Goal: Task Accomplishment & Management: Use online tool/utility

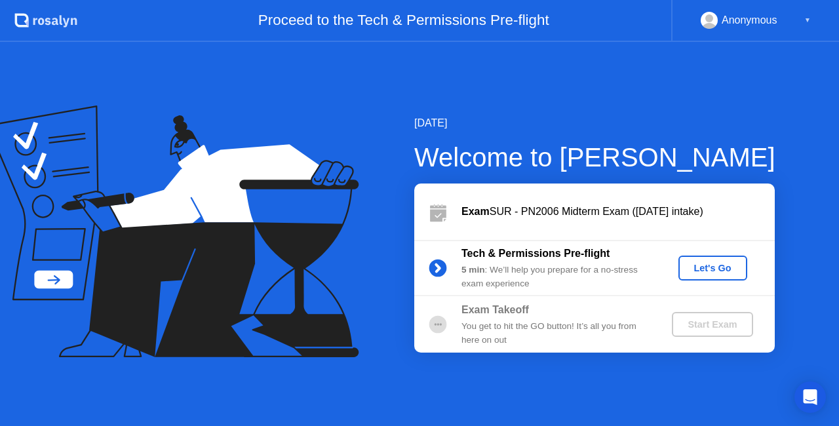
click at [706, 273] on div "Let's Go" at bounding box center [712, 268] width 58 height 10
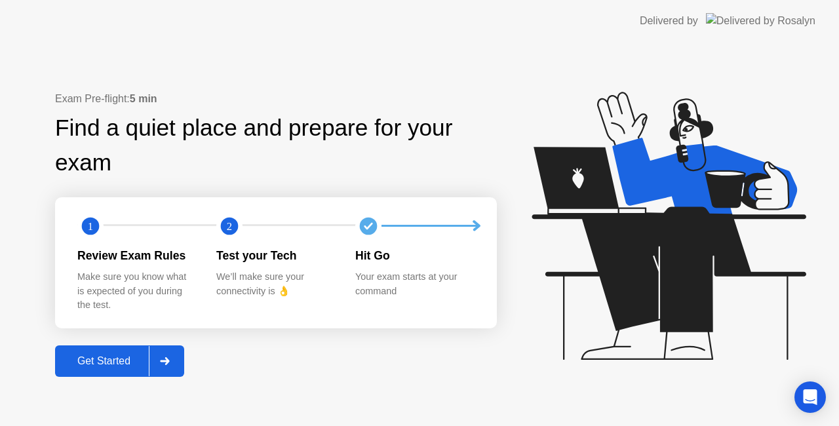
click at [107, 355] on div "Get Started" at bounding box center [104, 361] width 90 height 12
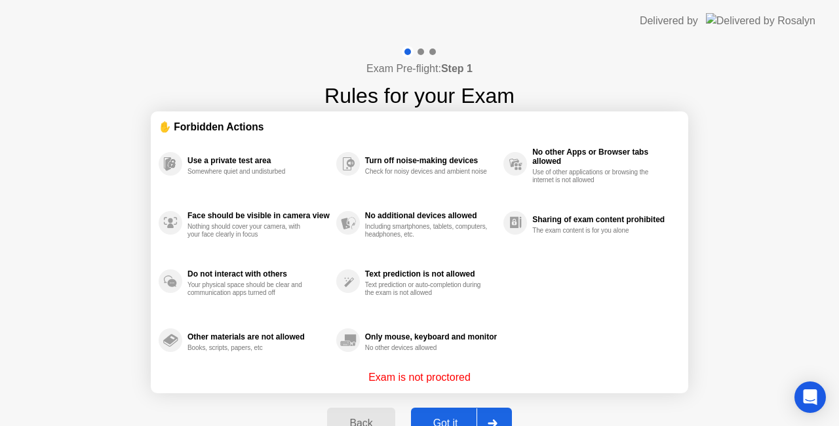
click at [440, 417] on div "Got it" at bounding box center [446, 423] width 62 height 12
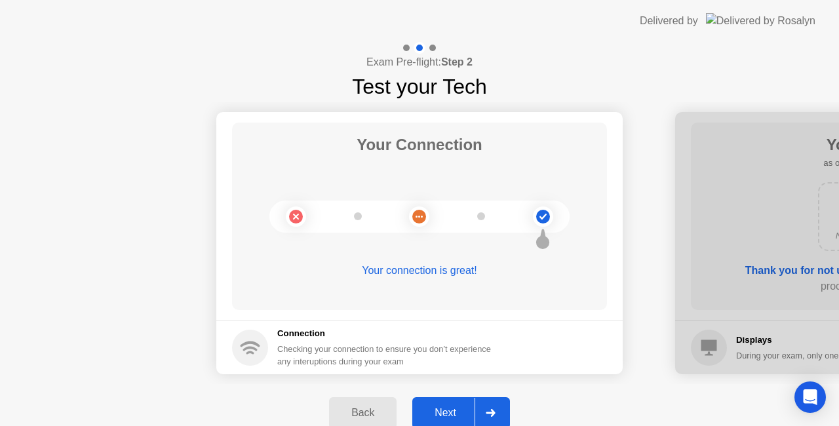
click at [443, 419] on div "Next" at bounding box center [445, 413] width 58 height 12
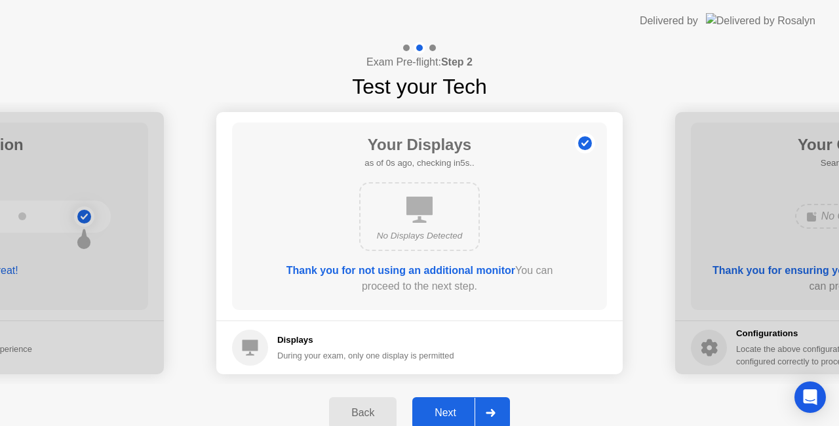
click at [443, 419] on div "Next" at bounding box center [445, 413] width 58 height 12
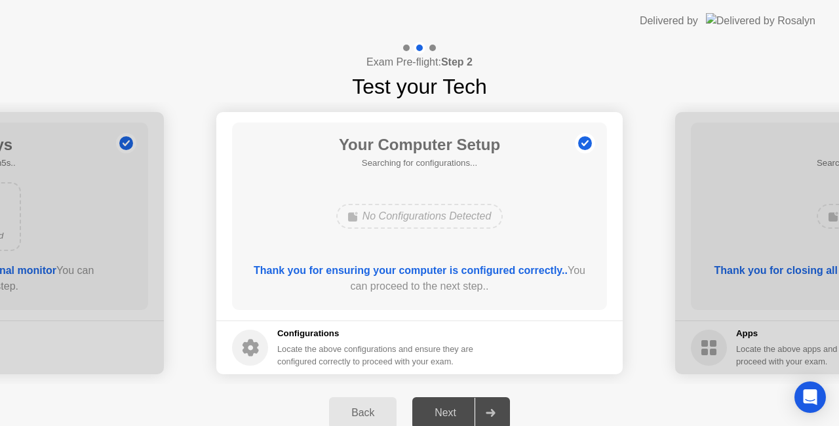
click at [443, 419] on div "Next" at bounding box center [445, 413] width 58 height 12
click at [368, 407] on div "Back" at bounding box center [363, 413] width 60 height 12
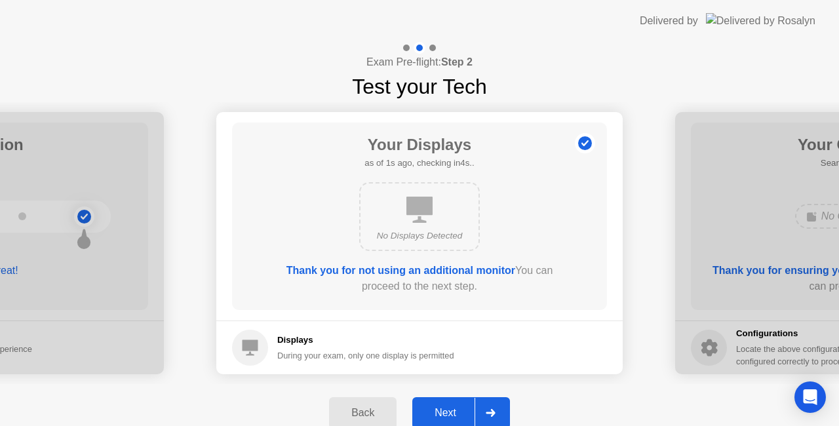
click at [440, 410] on div "Next" at bounding box center [445, 413] width 58 height 12
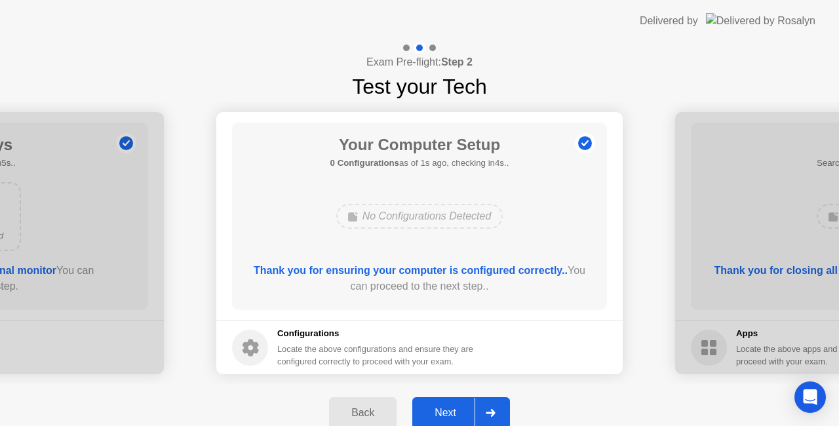
click at [440, 410] on div "Next" at bounding box center [445, 413] width 58 height 12
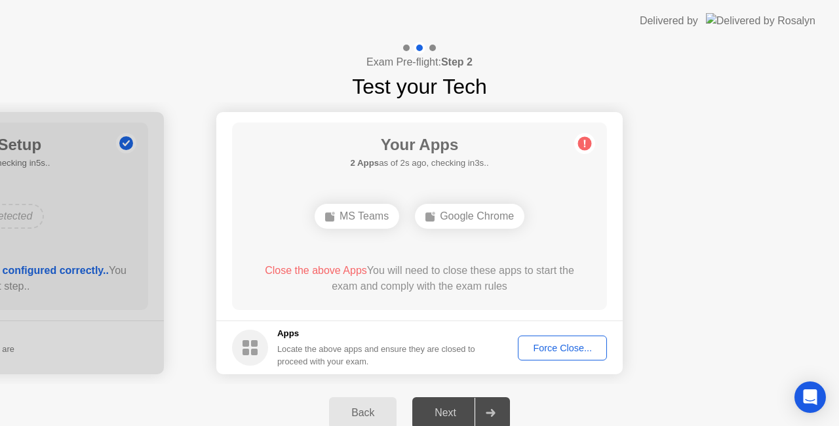
click at [588, 339] on button "Force Close..." at bounding box center [562, 347] width 89 height 25
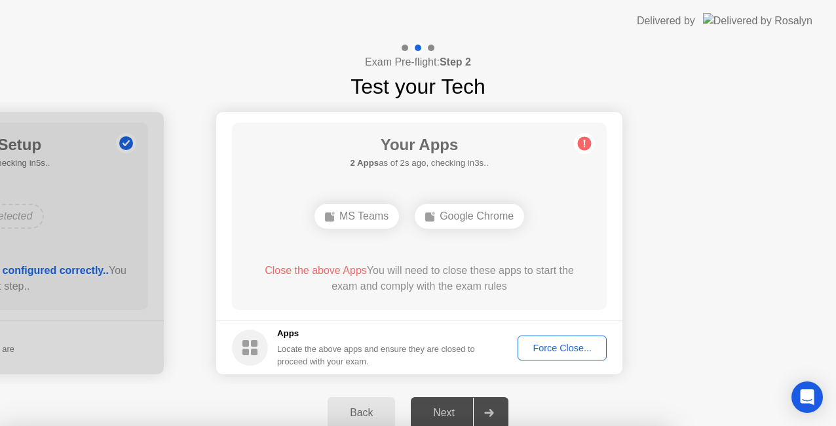
click at [588, 425] on div at bounding box center [418, 426] width 836 height 0
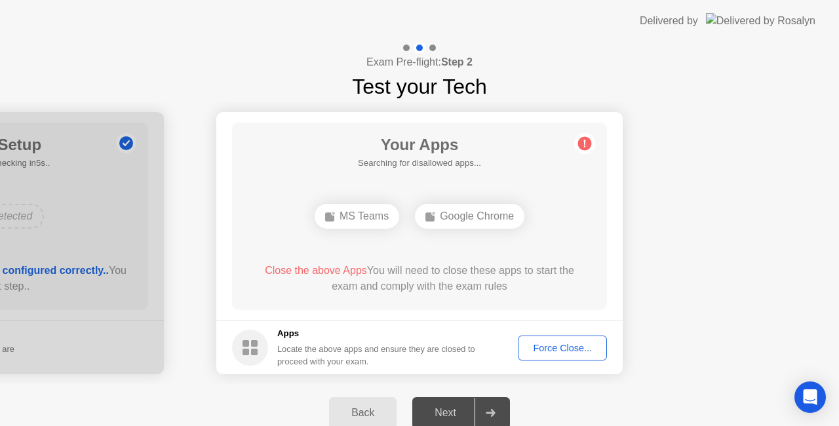
click at [423, 293] on div "Close the above Apps You will need to close these apps to start the exam and co…" at bounding box center [419, 278] width 337 height 31
click at [579, 346] on div "Force Close..." at bounding box center [562, 348] width 80 height 10
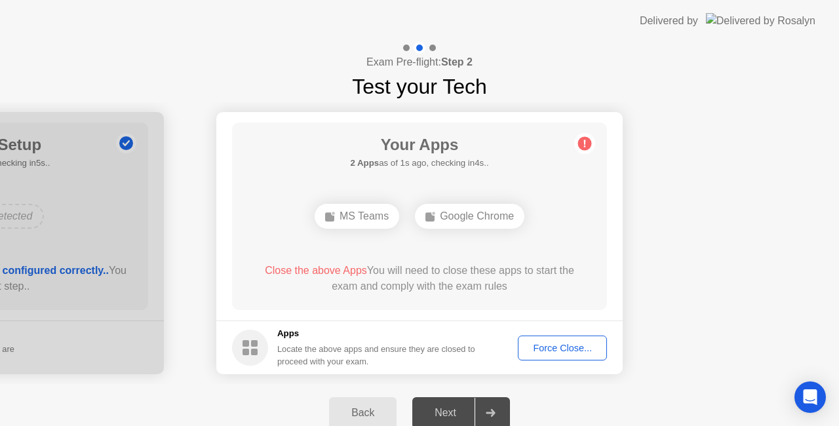
click at [567, 343] on div "Force Close..." at bounding box center [562, 348] width 80 height 10
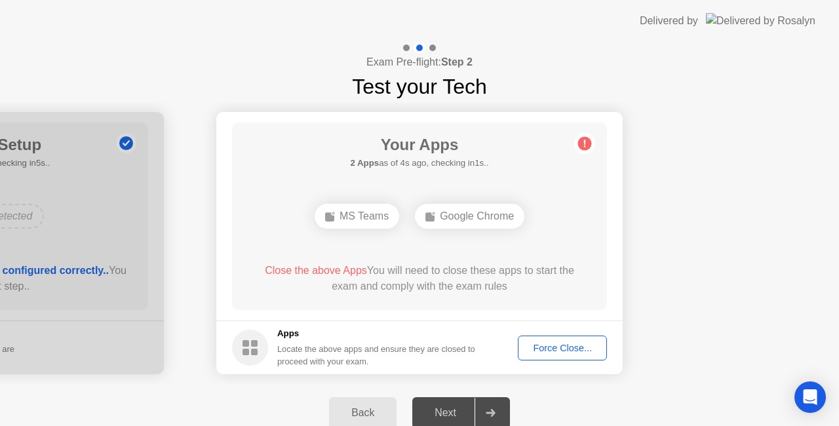
click at [571, 360] on footer "Apps Locate the above apps and ensure they are closed to proceed with your exam…" at bounding box center [419, 347] width 406 height 54
click at [571, 353] on div "Force Close..." at bounding box center [562, 348] width 80 height 10
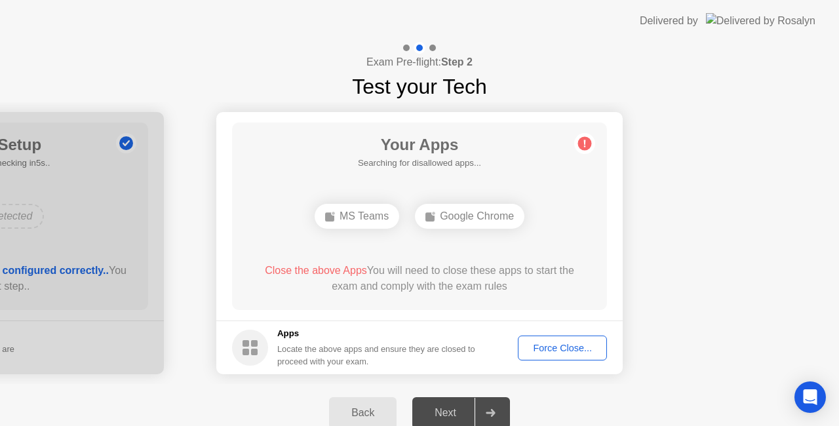
click at [552, 350] on div "Force Close..." at bounding box center [562, 348] width 80 height 10
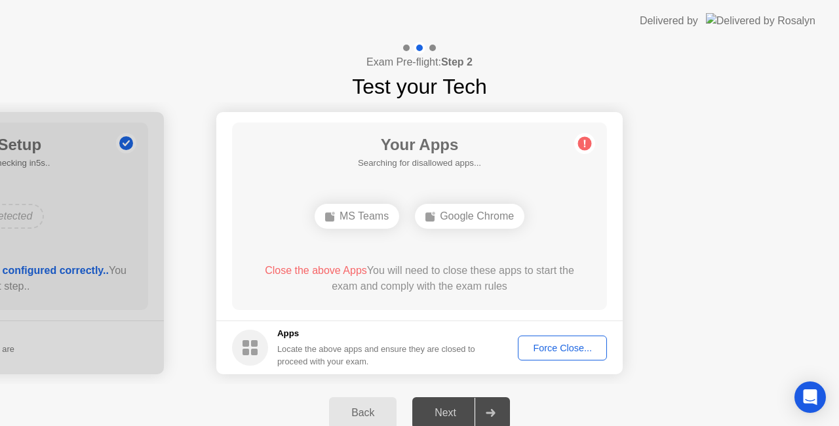
click at [549, 349] on div "Force Close..." at bounding box center [562, 348] width 80 height 10
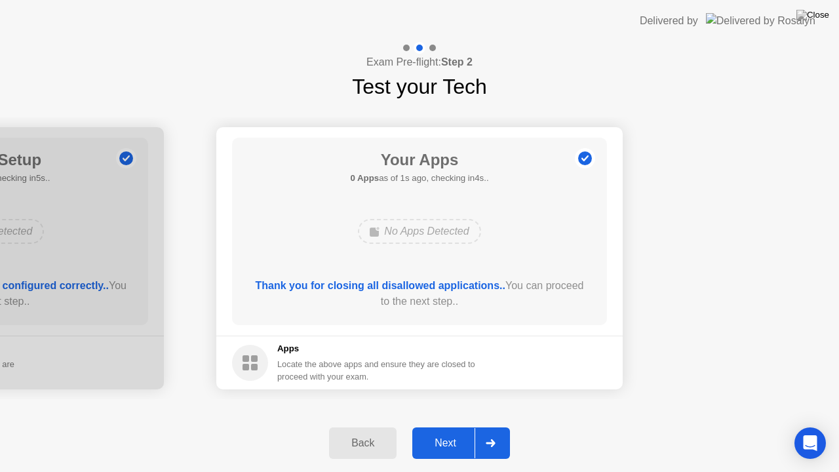
click at [450, 425] on div "Next" at bounding box center [445, 443] width 58 height 12
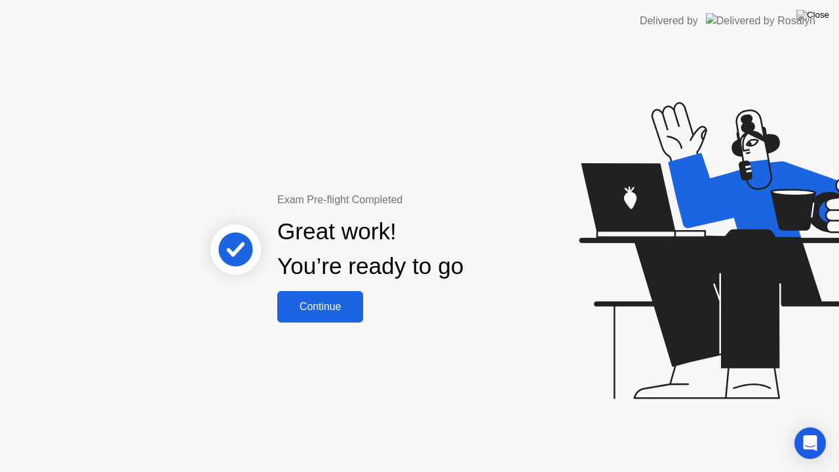
click at [337, 318] on button "Continue" at bounding box center [320, 306] width 86 height 31
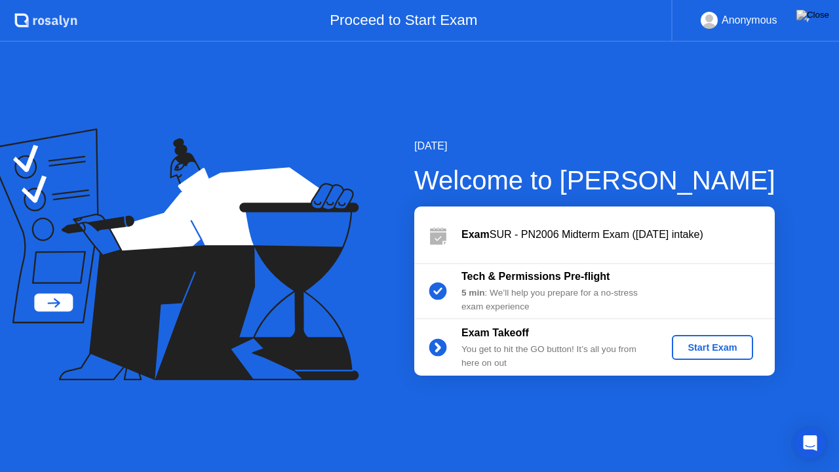
click at [711, 342] on div "Start Exam" at bounding box center [712, 347] width 70 height 10
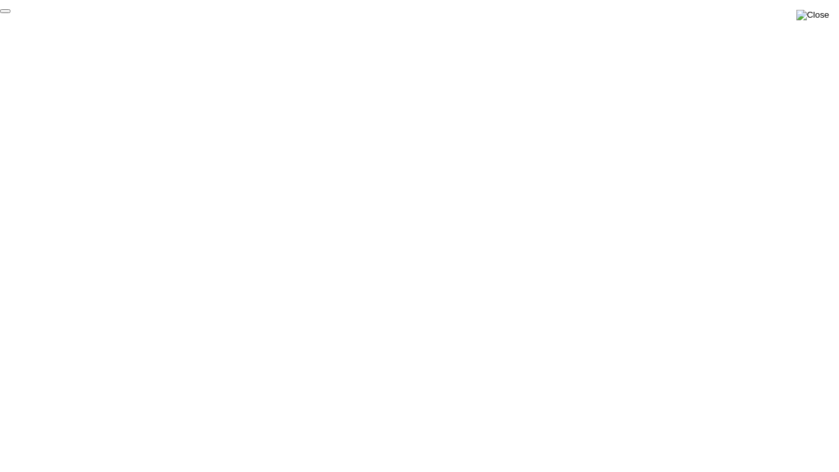
click at [823, 12] on img at bounding box center [812, 15] width 33 height 10
